Goal: Find specific page/section: Find specific page/section

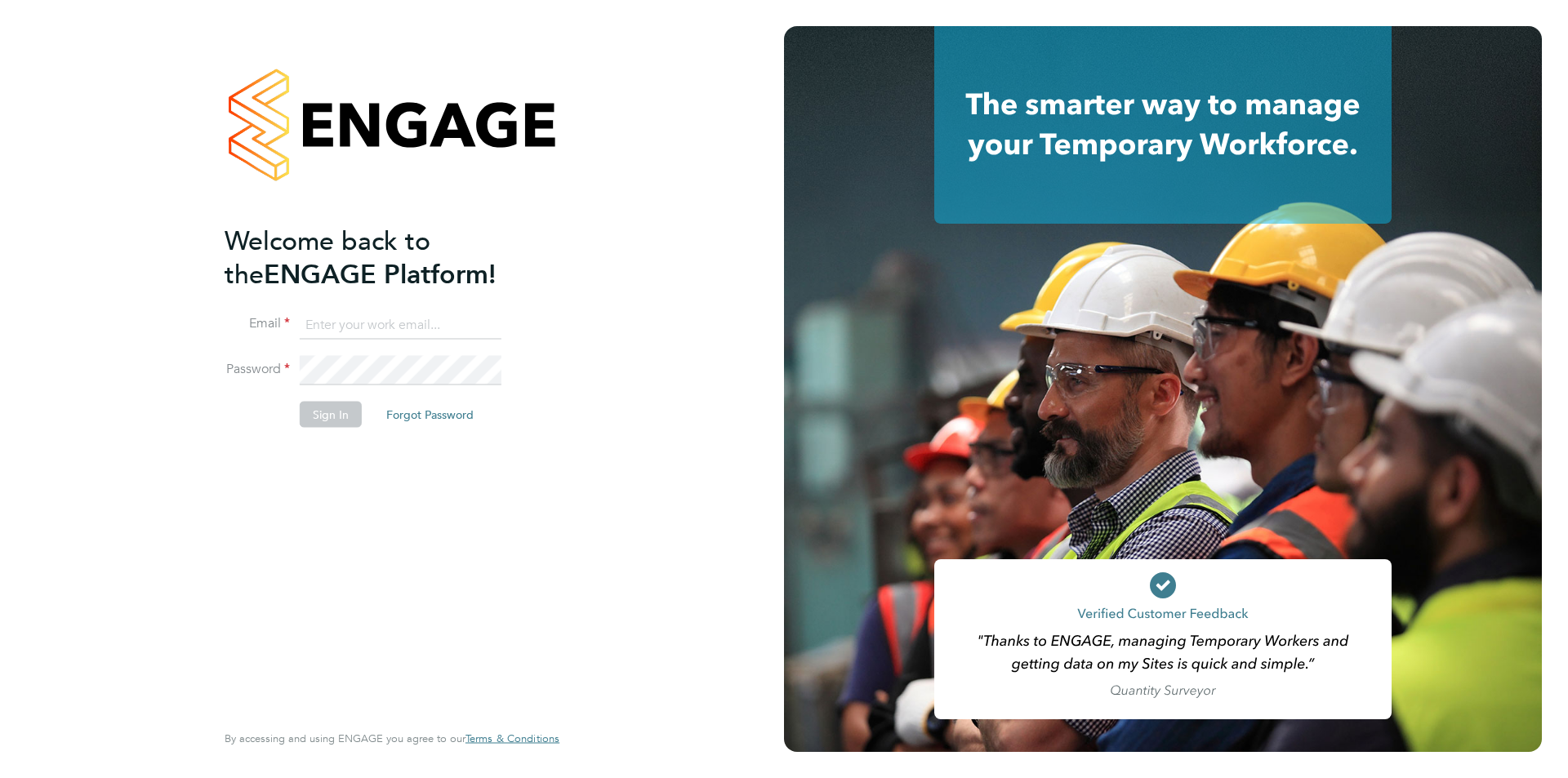
type input "[EMAIL_ADDRESS][DOMAIN_NAME]"
click at [330, 407] on button "Sign In" at bounding box center [331, 415] width 62 height 26
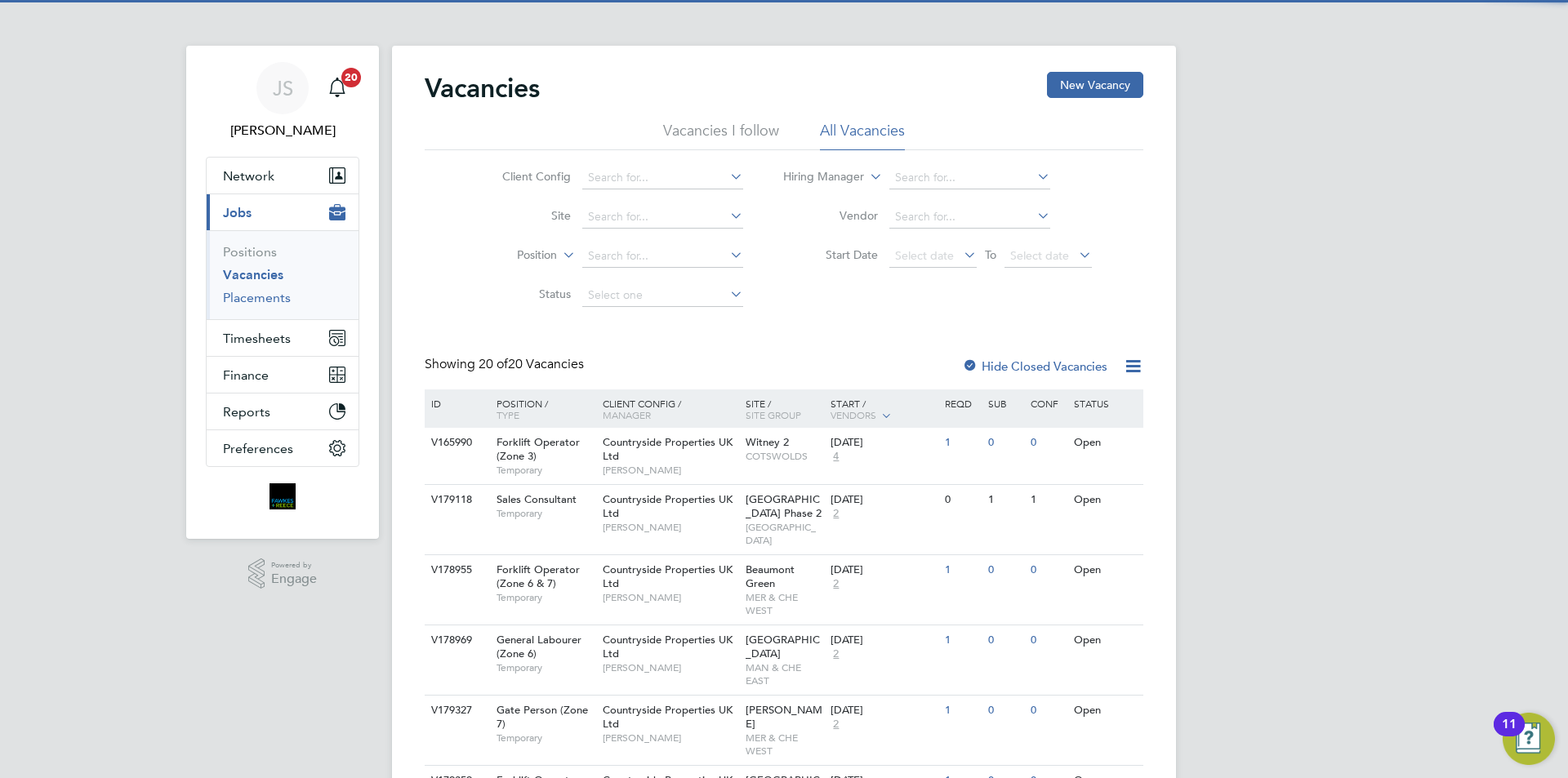
click at [270, 292] on link "Placements" at bounding box center [256, 297] width 68 height 16
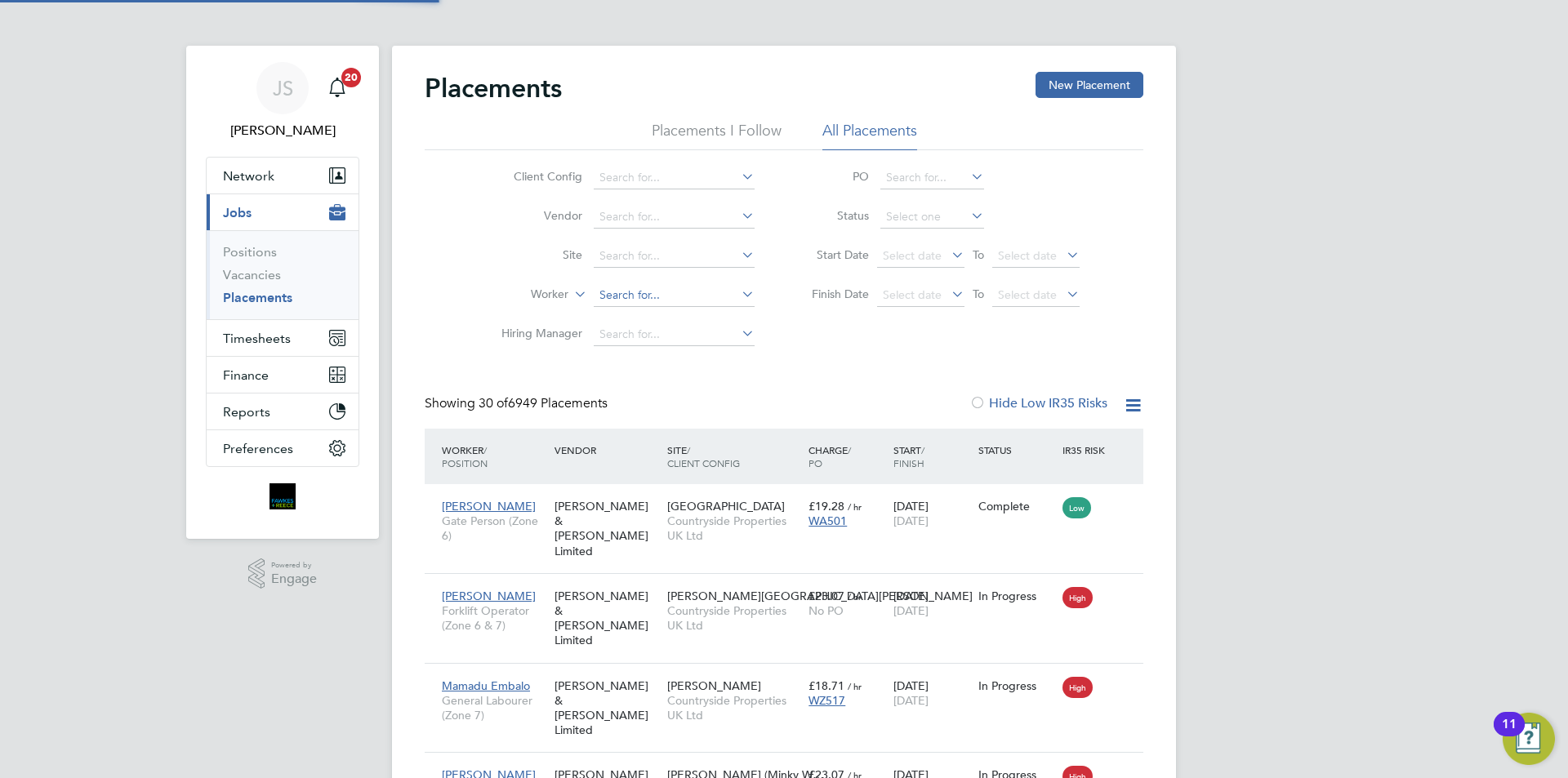
click at [639, 303] on input at bounding box center [674, 295] width 161 height 23
type input "v"
click at [651, 307] on li "[PERSON_NAME] ski" at bounding box center [674, 317] width 163 height 22
type input "[PERSON_NAME]"
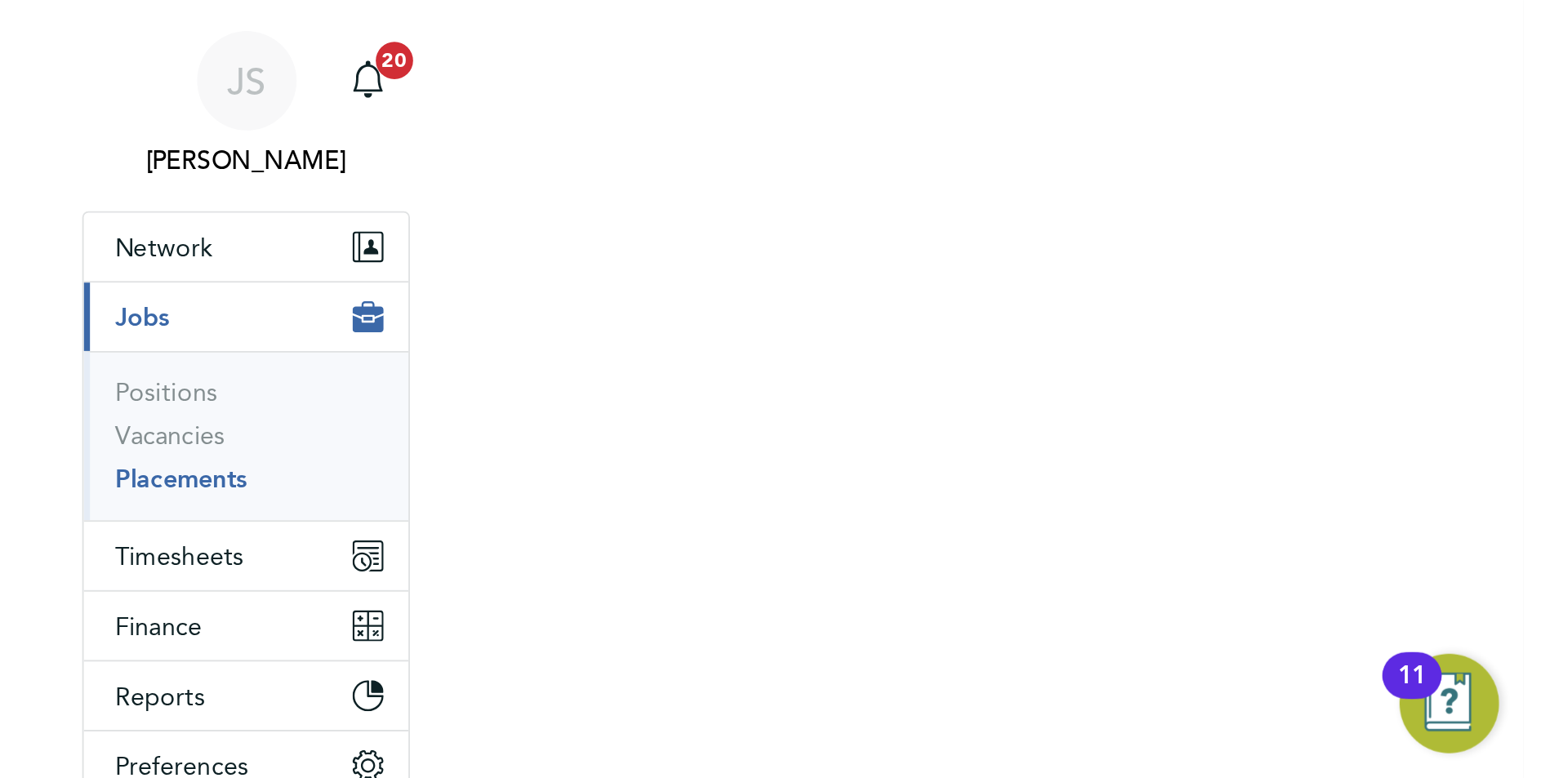
scroll to position [8, 8]
